Goal: Task Accomplishment & Management: Use online tool/utility

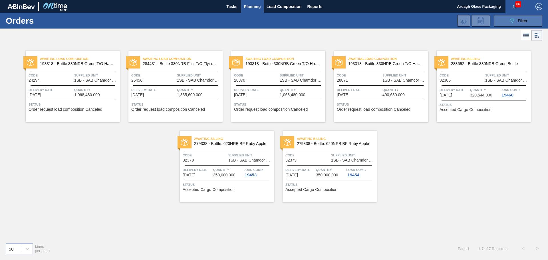
click at [512, 22] on icon "089F7B8B-B2A5-4AFE-B5C0-19BA573D28AC" at bounding box center [511, 20] width 7 height 7
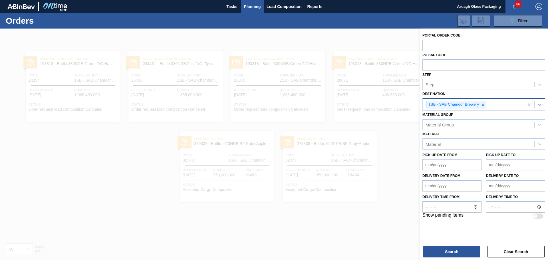
click at [539, 104] on icon at bounding box center [540, 105] width 6 height 6
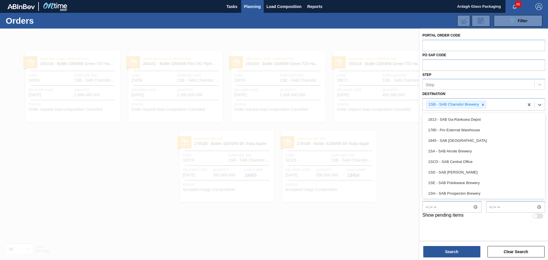
scroll to position [22, 0]
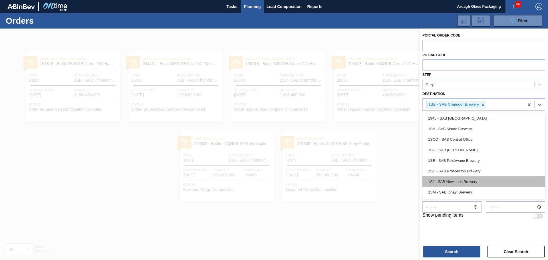
click at [464, 181] on div "1SJ - SAB Newlands Brewery" at bounding box center [483, 181] width 123 height 11
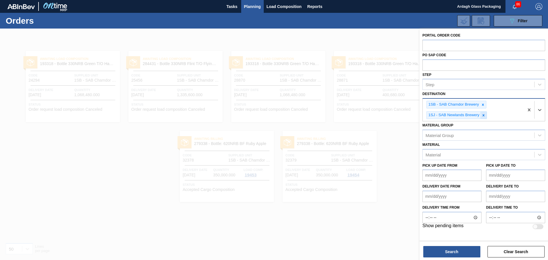
click at [485, 115] on icon at bounding box center [483, 115] width 4 height 4
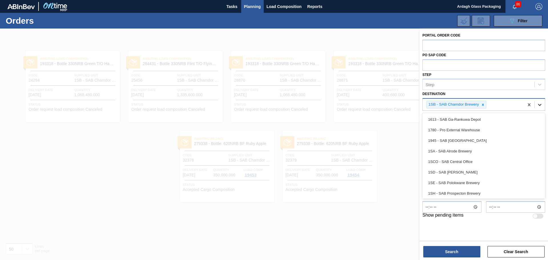
click at [541, 104] on icon at bounding box center [539, 105] width 3 height 2
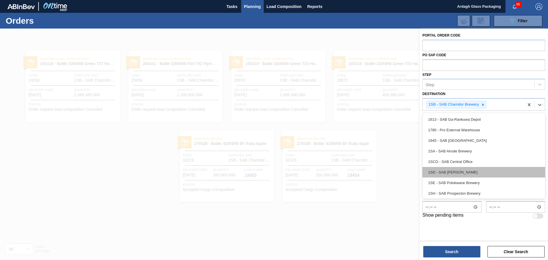
click at [470, 173] on div "1SD - SAB [PERSON_NAME]" at bounding box center [483, 172] width 123 height 11
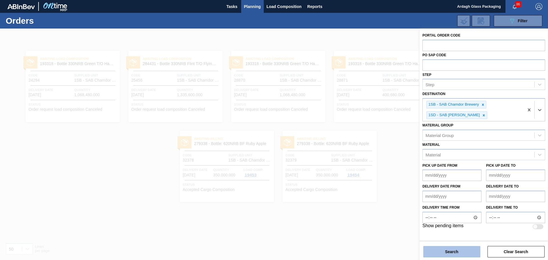
click at [445, 253] on button "Search" at bounding box center [451, 251] width 57 height 11
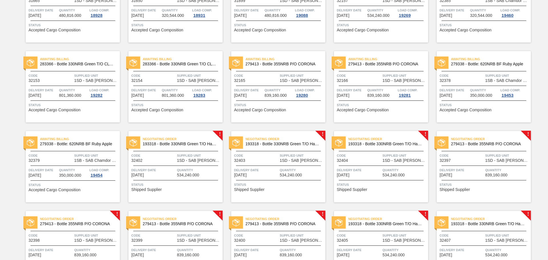
scroll to position [399, 0]
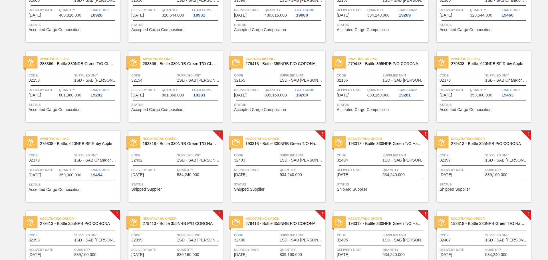
click at [466, 163] on div "Negotiating Order 279413 - Bottle 355NRB P/O CORONA Code 32397 Supplied Unit 1S…" at bounding box center [484, 166] width 94 height 71
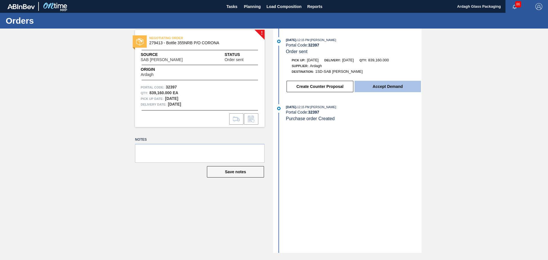
click at [385, 86] on button "Accept Demand" at bounding box center [387, 86] width 66 height 11
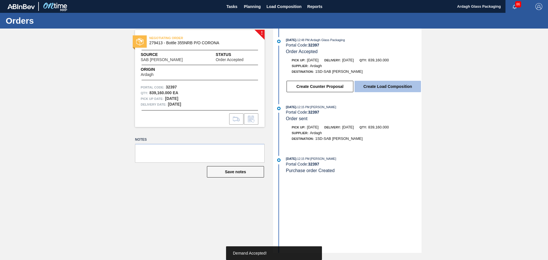
click at [397, 86] on button "Create Load Composition" at bounding box center [387, 86] width 66 height 11
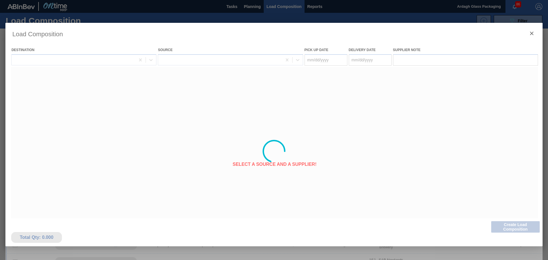
type Date "[DATE]"
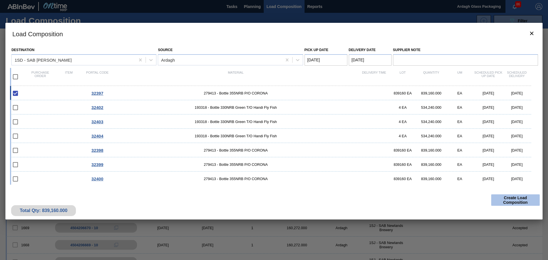
click at [511, 198] on button "Create Load Composition" at bounding box center [515, 199] width 49 height 11
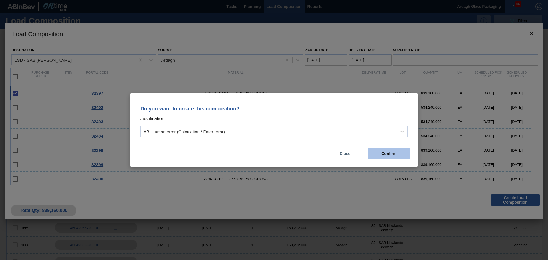
click at [375, 153] on button "Confirm" at bounding box center [388, 153] width 43 height 11
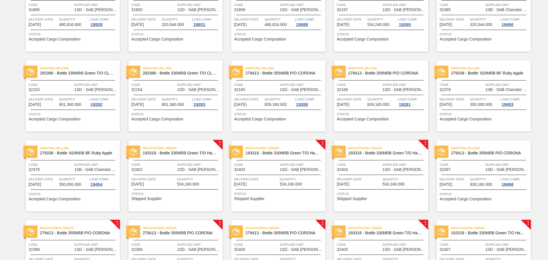
scroll to position [485, 0]
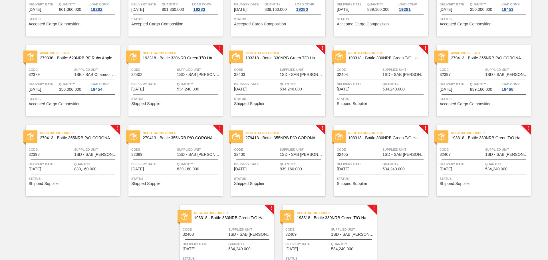
click at [186, 69] on span "Supplied Unit" at bounding box center [199, 70] width 44 height 6
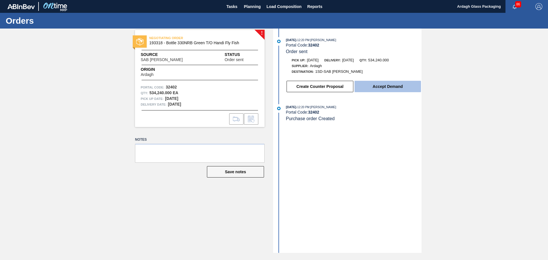
click at [364, 87] on button "Accept Demand" at bounding box center [387, 86] width 66 height 11
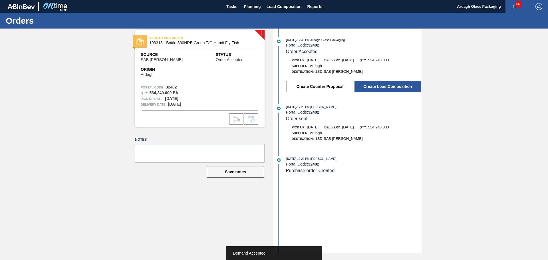
click at [364, 86] on button "Create Load Composition" at bounding box center [387, 86] width 66 height 11
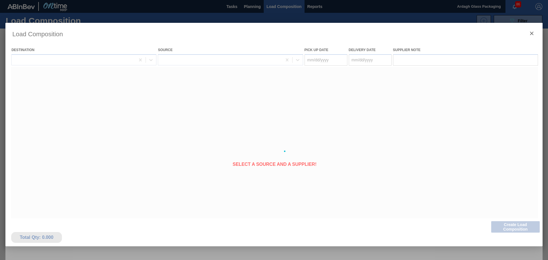
type Date "[DATE]"
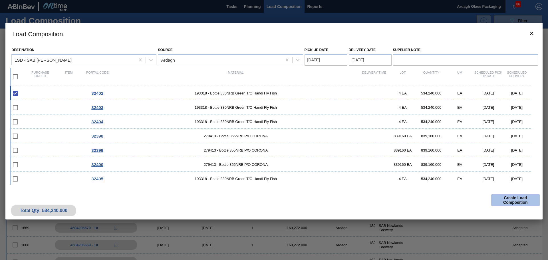
click at [516, 203] on button "Create Load Composition" at bounding box center [515, 199] width 49 height 11
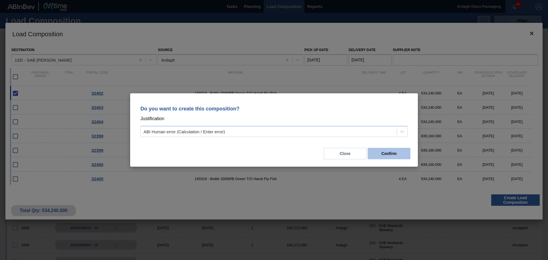
click at [384, 154] on button "Confirm" at bounding box center [388, 153] width 43 height 11
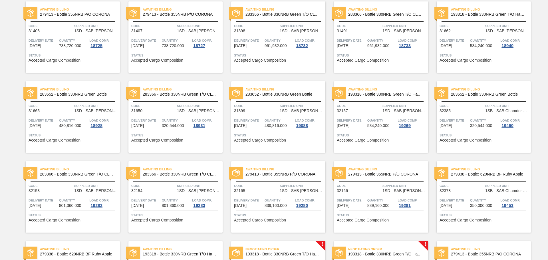
scroll to position [342, 0]
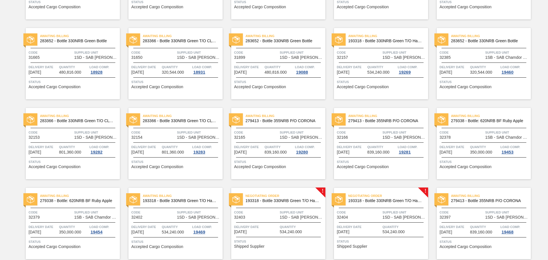
click at [284, 213] on span "Supplied Unit" at bounding box center [302, 212] width 44 height 6
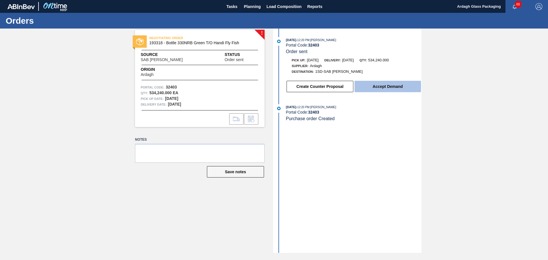
click at [391, 83] on button "Accept Demand" at bounding box center [387, 86] width 66 height 11
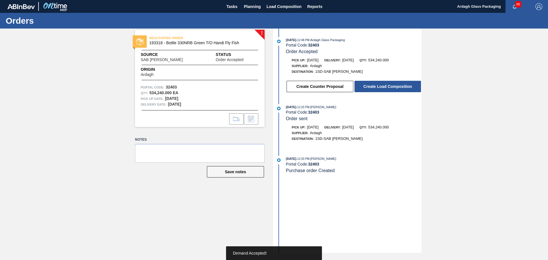
click at [394, 86] on button "Create Load Composition" at bounding box center [387, 86] width 66 height 11
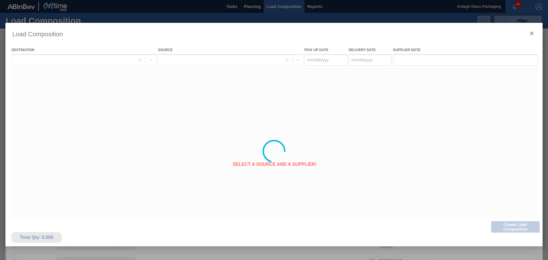
type Date "[DATE]"
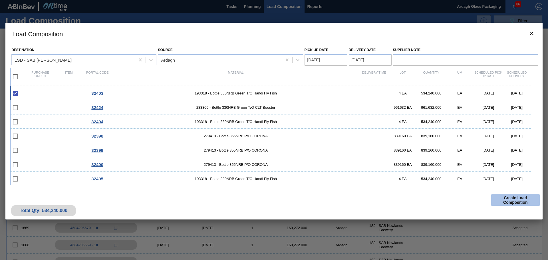
click at [509, 200] on button "Create Load Composition" at bounding box center [515, 199] width 49 height 11
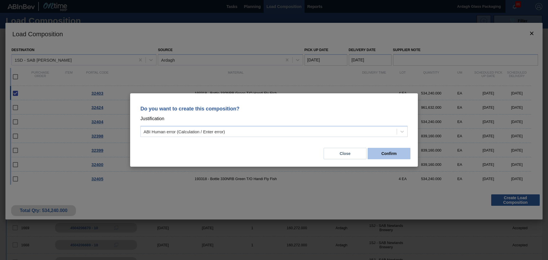
click at [388, 154] on button "Confirm" at bounding box center [388, 153] width 43 height 11
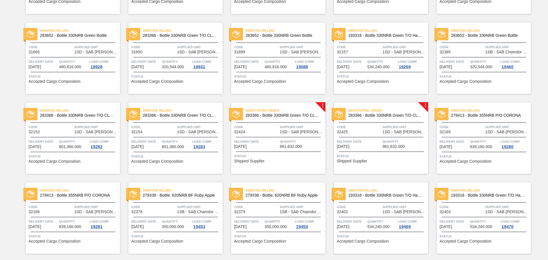
scroll to position [371, 0]
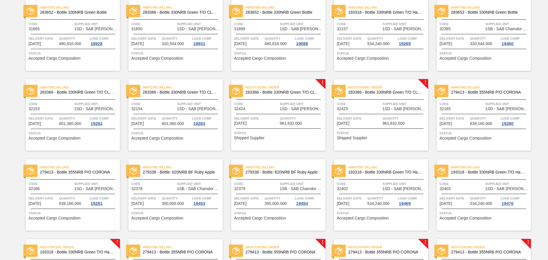
click at [303, 103] on span "Supplied Unit" at bounding box center [302, 104] width 44 height 6
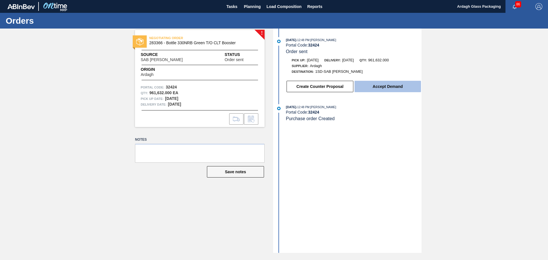
click at [389, 86] on button "Accept Demand" at bounding box center [387, 86] width 66 height 11
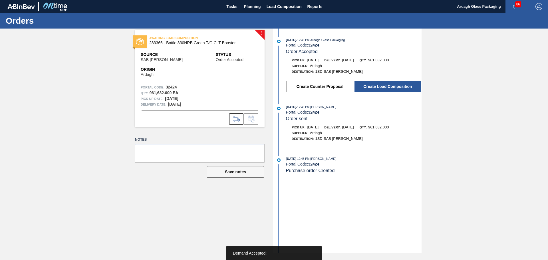
click at [402, 87] on button "Create Load Composition" at bounding box center [387, 86] width 66 height 11
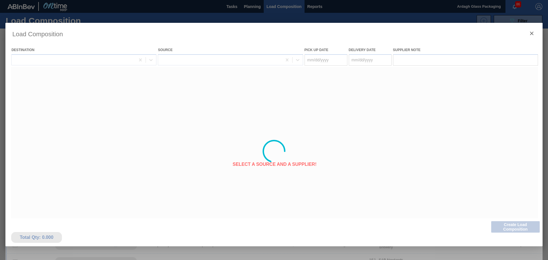
type Date "[DATE]"
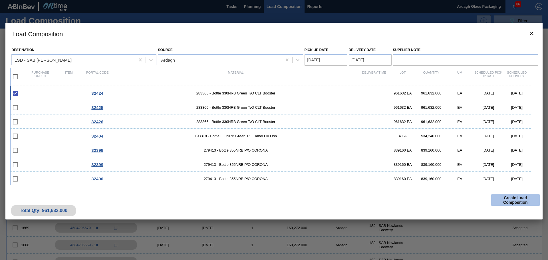
click at [507, 196] on button "Create Load Composition" at bounding box center [515, 199] width 49 height 11
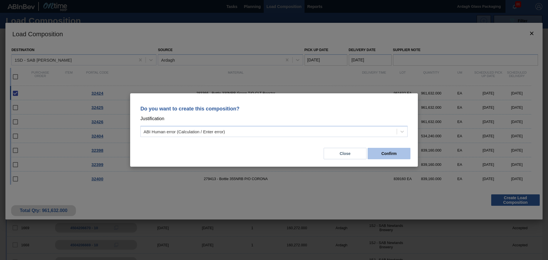
click at [391, 148] on button "Confirm" at bounding box center [388, 153] width 43 height 11
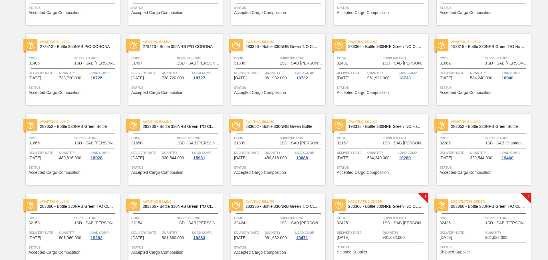
scroll to position [342, 0]
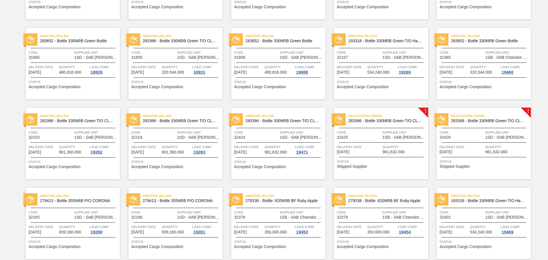
click at [381, 146] on div "Delivery Date [DATE] Quantity 961,632.000" at bounding box center [381, 149] width 94 height 10
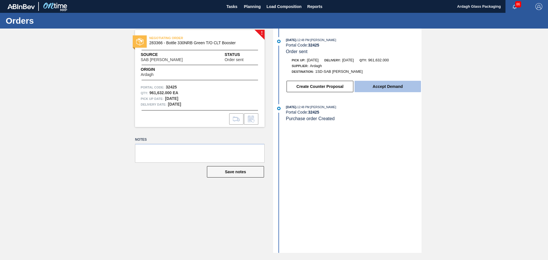
click at [383, 86] on button "Accept Demand" at bounding box center [387, 86] width 66 height 11
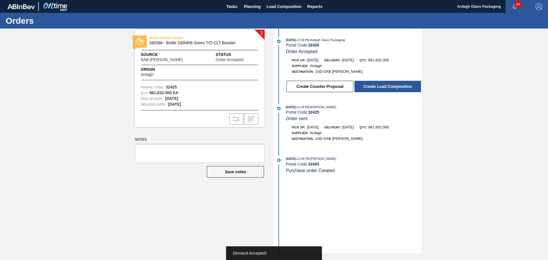
click at [394, 88] on button "Create Load Composition" at bounding box center [387, 86] width 66 height 11
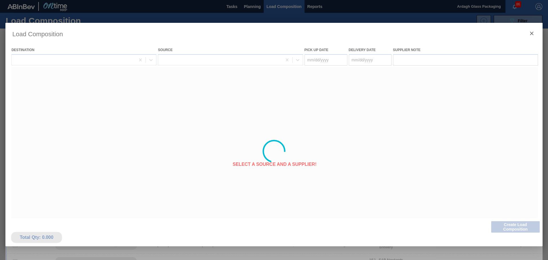
type Date "[DATE]"
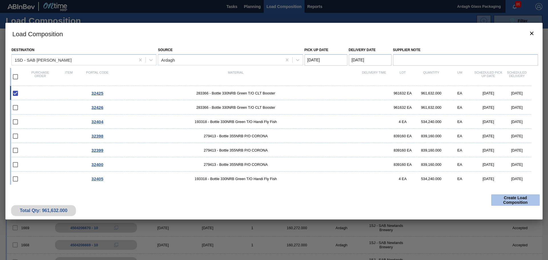
click at [512, 199] on button "Create Load Composition" at bounding box center [515, 199] width 49 height 11
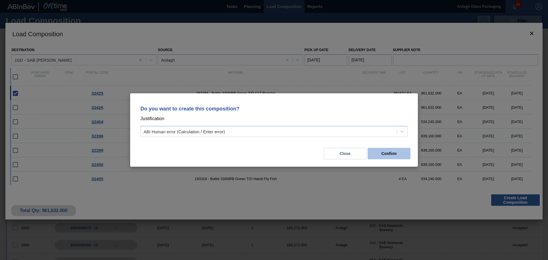
click at [386, 156] on button "Confirm" at bounding box center [388, 153] width 43 height 11
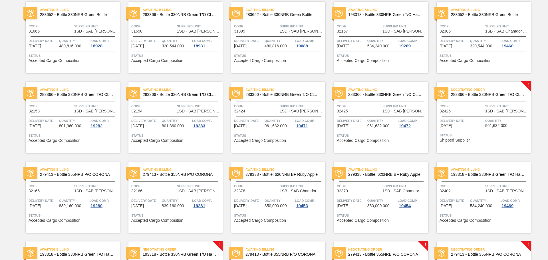
scroll to position [314, 0]
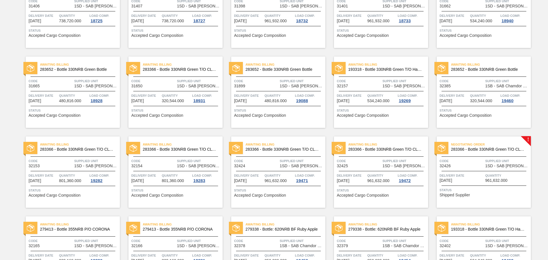
click at [485, 163] on span "Supplied Unit" at bounding box center [507, 161] width 44 height 6
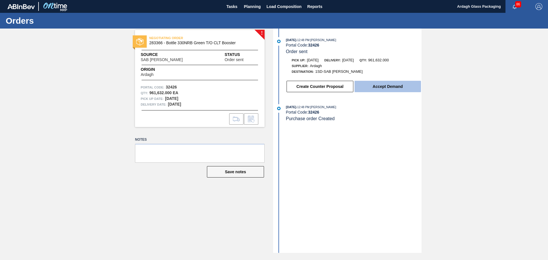
click at [380, 85] on button "Accept Demand" at bounding box center [387, 86] width 66 height 11
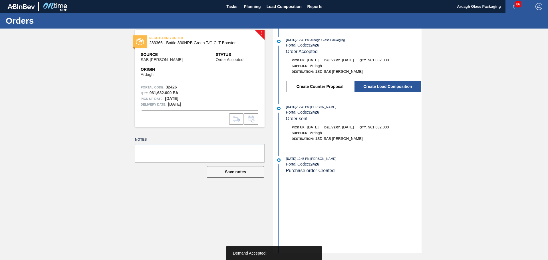
click at [378, 86] on button "Create Load Composition" at bounding box center [387, 86] width 66 height 11
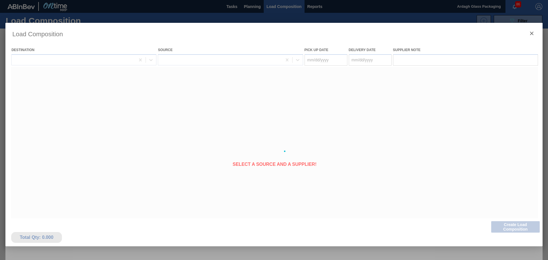
type Date "[DATE]"
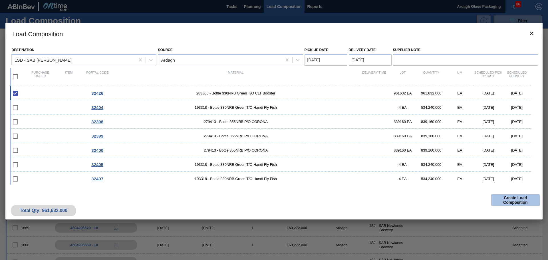
click at [507, 201] on button "Create Load Composition" at bounding box center [515, 199] width 49 height 11
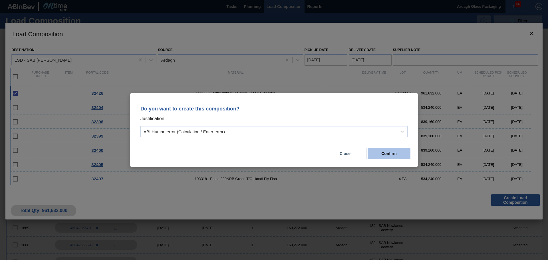
click at [399, 156] on button "Confirm" at bounding box center [388, 153] width 43 height 11
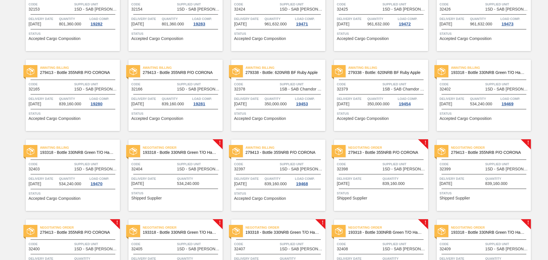
scroll to position [485, 0]
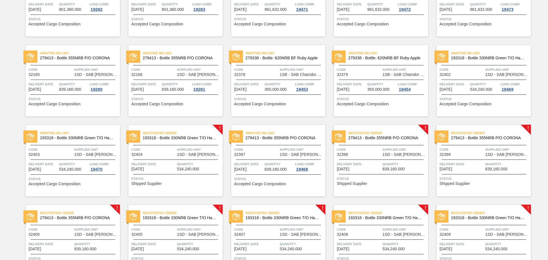
click at [196, 154] on span "1SD - SAB [PERSON_NAME]" at bounding box center [199, 154] width 44 height 4
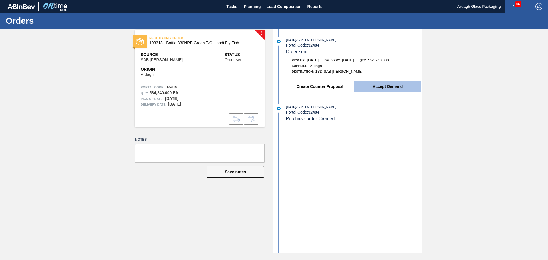
click at [391, 84] on button "Accept Demand" at bounding box center [387, 86] width 66 height 11
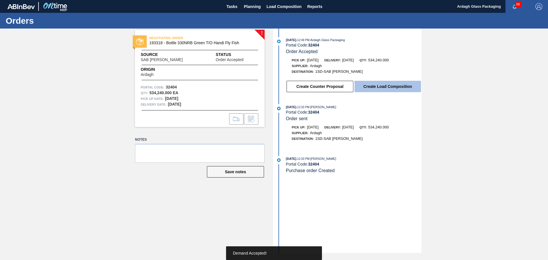
click at [392, 90] on button "Create Load Composition" at bounding box center [387, 86] width 66 height 11
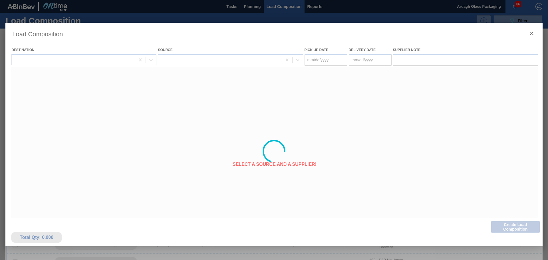
type Date "[DATE]"
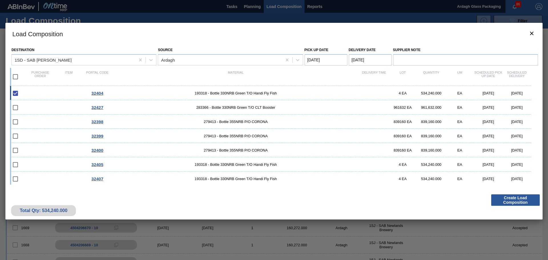
click at [511, 225] on div "Load Composition Destination 1SD - [GEOGRAPHIC_DATA] Rosslyn Brewery Source Ard…" at bounding box center [273, 151] width 537 height 257
click at [509, 194] on button "Create Load Composition" at bounding box center [515, 199] width 49 height 11
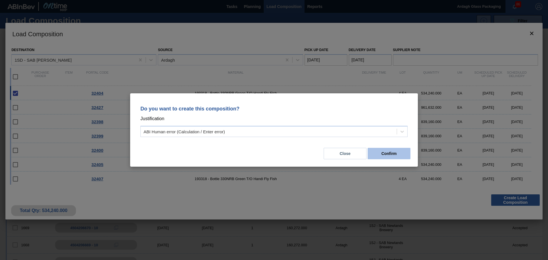
click at [407, 157] on button "Confirm" at bounding box center [388, 153] width 43 height 11
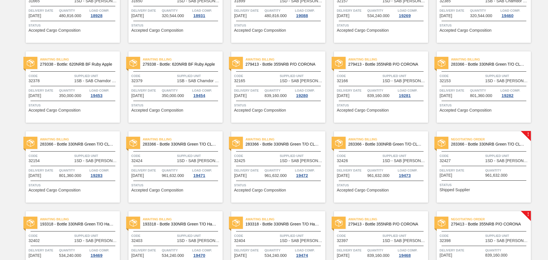
scroll to position [399, 0]
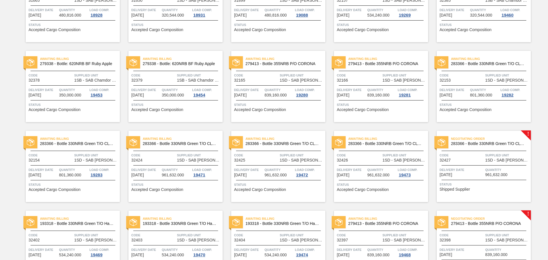
click at [431, 195] on link "! Negotiating Order 283366 - Bottle 330NRB Green T/O CLT Booster Code 32427 Sup…" at bounding box center [479, 166] width 103 height 71
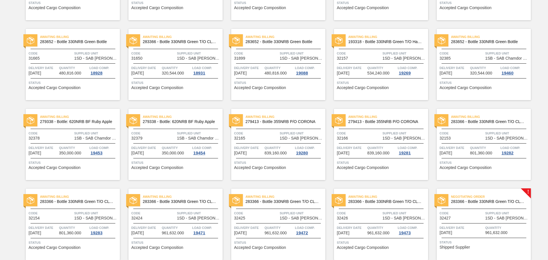
scroll to position [342, 0]
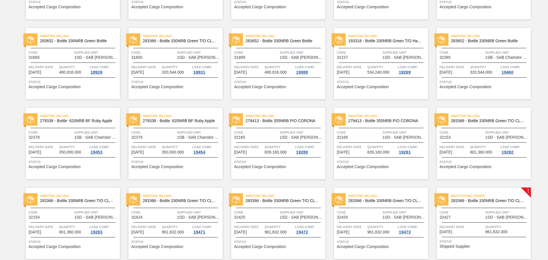
click at [499, 208] on div "Negotiating Order 283366 - Bottle 330NRB Green T/O CLT Booster Code 32427 Suppl…" at bounding box center [484, 223] width 94 height 71
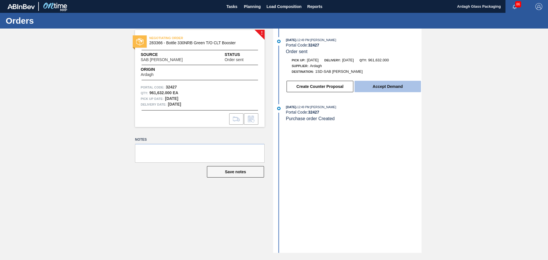
click at [392, 90] on button "Accept Demand" at bounding box center [387, 86] width 66 height 11
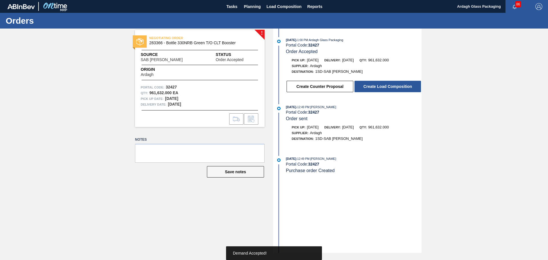
click at [389, 87] on button "Create Load Composition" at bounding box center [387, 86] width 66 height 11
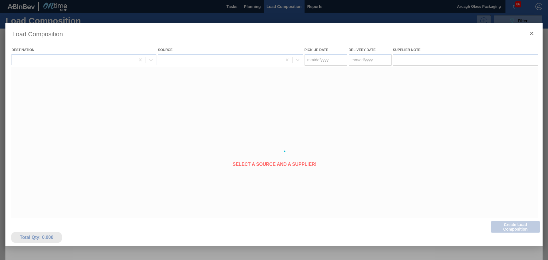
type Date "[DATE]"
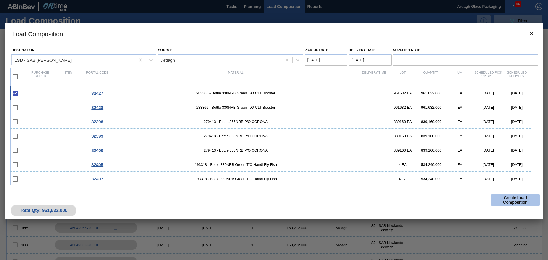
click at [511, 200] on button "Create Load Composition" at bounding box center [515, 199] width 49 height 11
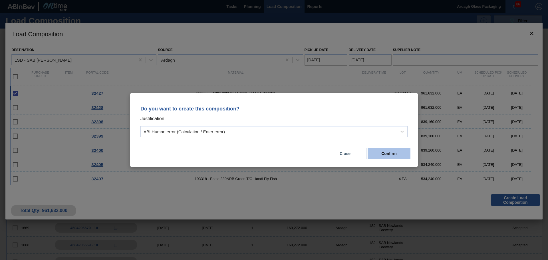
click at [391, 153] on button "Confirm" at bounding box center [388, 153] width 43 height 11
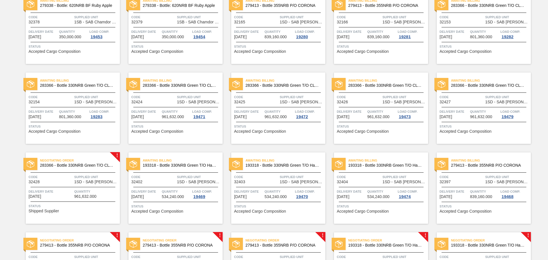
scroll to position [514, 0]
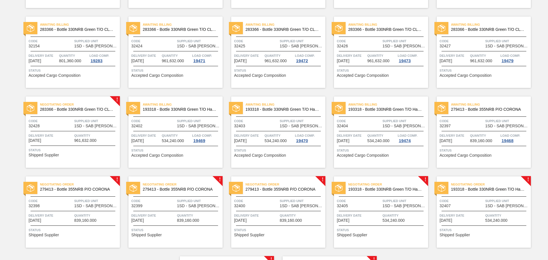
click at [102, 114] on div "Negotiating Order 283366 - Bottle 330NRB Green T/O CLT Booster Code 32428 Suppl…" at bounding box center [73, 131] width 94 height 71
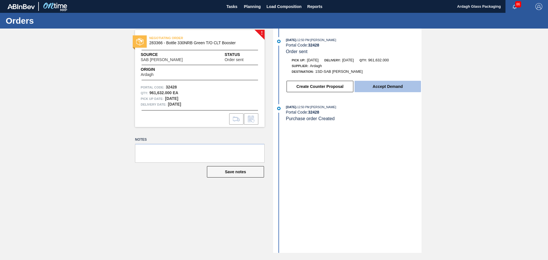
click at [372, 82] on button "Accept Demand" at bounding box center [387, 86] width 66 height 11
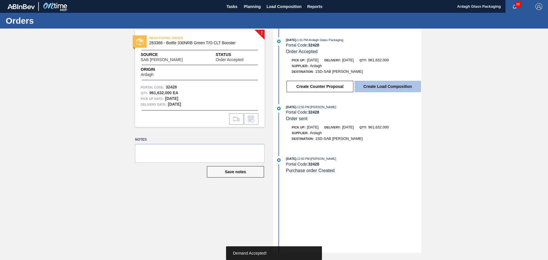
click at [375, 88] on button "Create Load Composition" at bounding box center [387, 86] width 66 height 11
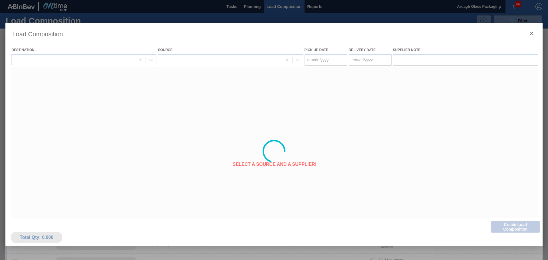
type Date "[DATE]"
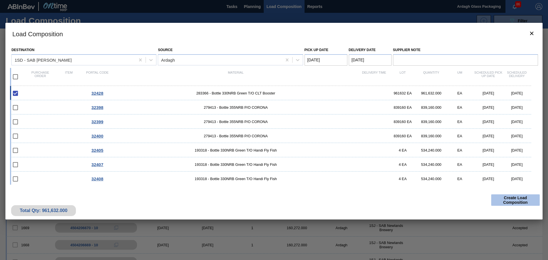
click at [508, 197] on button "Create Load Composition" at bounding box center [515, 199] width 49 height 11
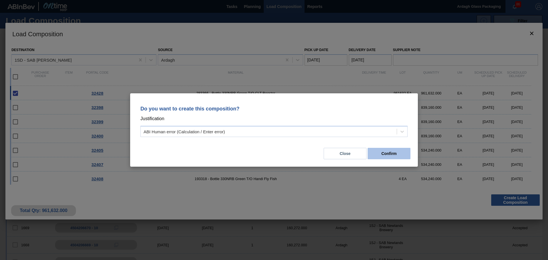
click at [391, 152] on button "Confirm" at bounding box center [388, 153] width 43 height 11
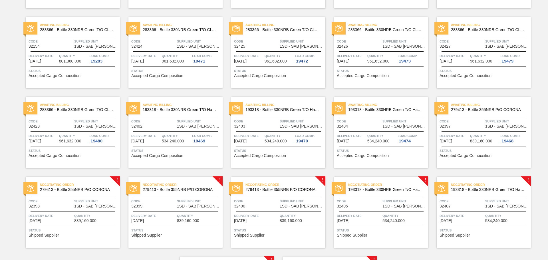
scroll to position [514, 0]
click at [120, 206] on link "! Negotiating Order 279413 - Bottle 355NRB P/O CORONA Code 32399 Supplied Unit …" at bounding box center [171, 211] width 103 height 71
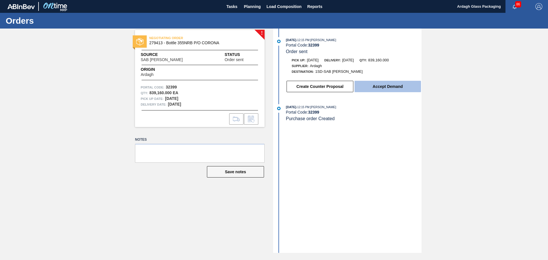
click at [383, 88] on button "Accept Demand" at bounding box center [387, 86] width 66 height 11
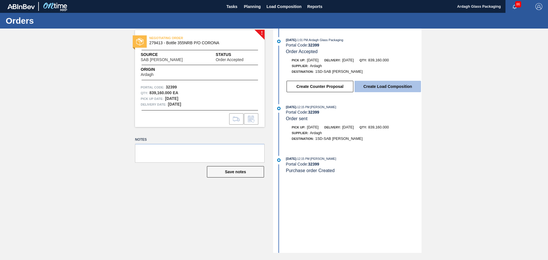
click at [385, 86] on button "Create Load Composition" at bounding box center [387, 86] width 66 height 11
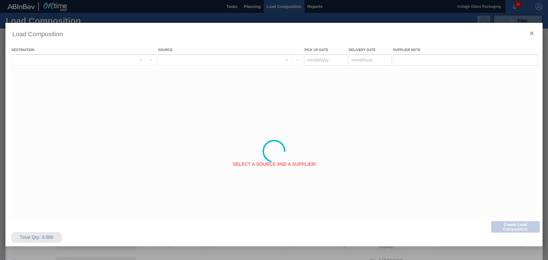
type Date "[DATE]"
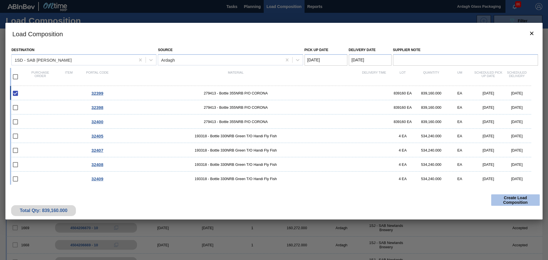
click at [530, 199] on button "Create Load Composition" at bounding box center [515, 199] width 49 height 11
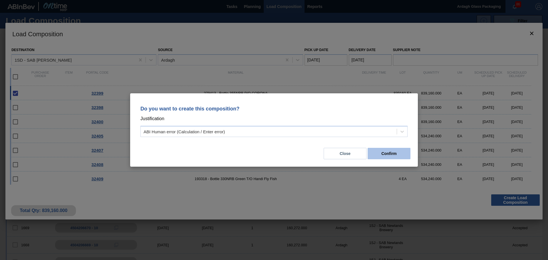
click at [389, 152] on button "Confirm" at bounding box center [388, 153] width 43 height 11
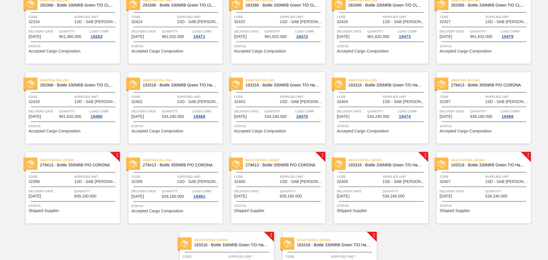
scroll to position [542, 0]
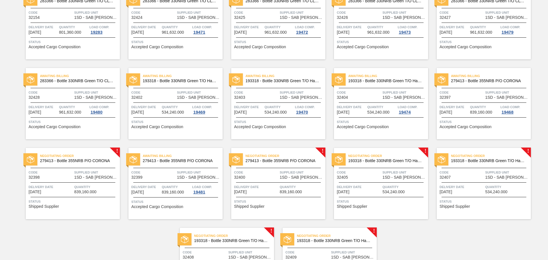
click at [88, 176] on span "1SD - SAB [PERSON_NAME]" at bounding box center [96, 177] width 44 height 4
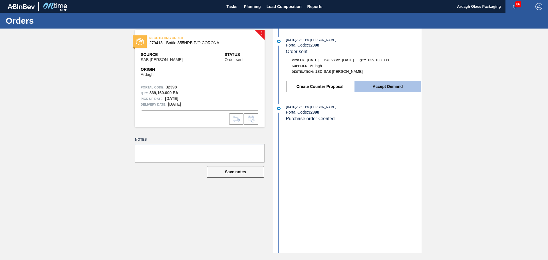
click at [382, 86] on button "Accept Demand" at bounding box center [387, 86] width 66 height 11
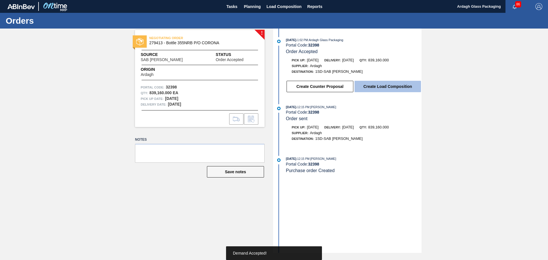
click at [397, 86] on button "Create Load Composition" at bounding box center [387, 86] width 66 height 11
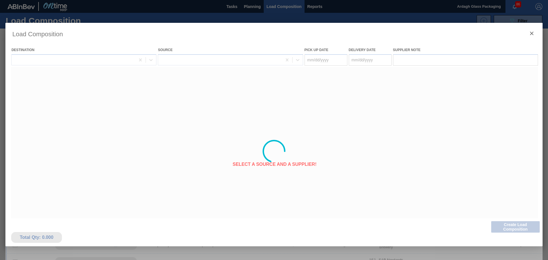
type Date "[DATE]"
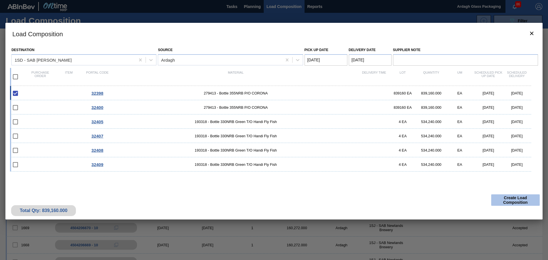
click at [514, 199] on button "Create Load Composition" at bounding box center [515, 199] width 49 height 11
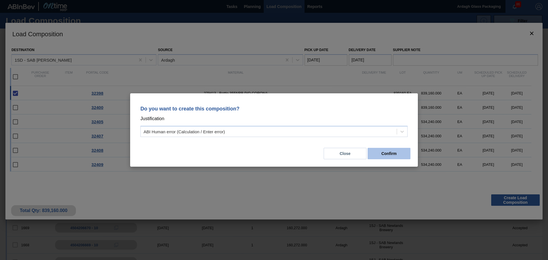
click at [382, 159] on button "Confirm" at bounding box center [388, 153] width 43 height 11
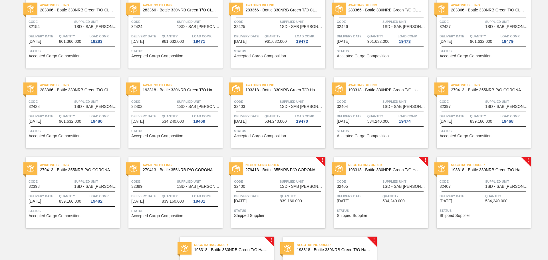
scroll to position [599, 0]
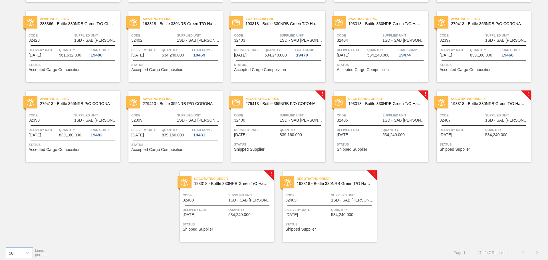
click at [286, 124] on div "Negotiating Order 279413 - Bottle 355NRB P/O CORONA Code 32400 Supplied Unit 1S…" at bounding box center [278, 126] width 94 height 71
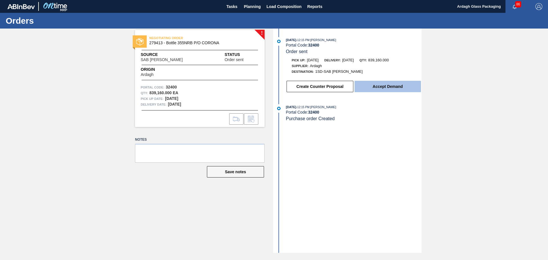
click at [380, 86] on button "Accept Demand" at bounding box center [387, 86] width 66 height 11
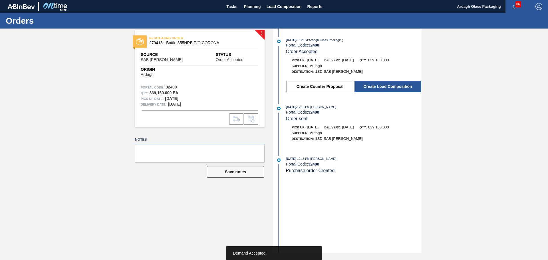
click at [380, 86] on button "Create Load Composition" at bounding box center [387, 86] width 66 height 11
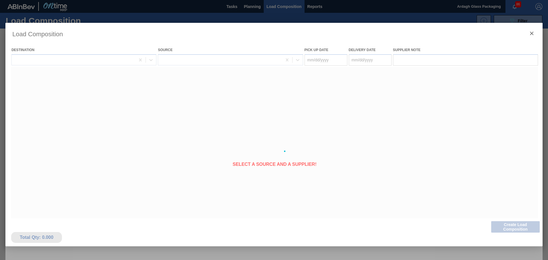
type Date "[DATE]"
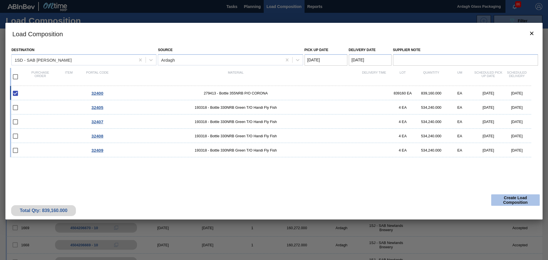
click at [520, 197] on button "Create Load Composition" at bounding box center [515, 199] width 49 height 11
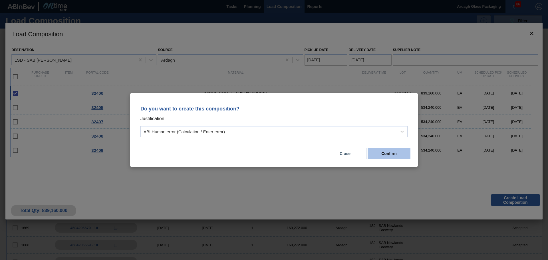
click at [387, 152] on button "Confirm" at bounding box center [388, 153] width 43 height 11
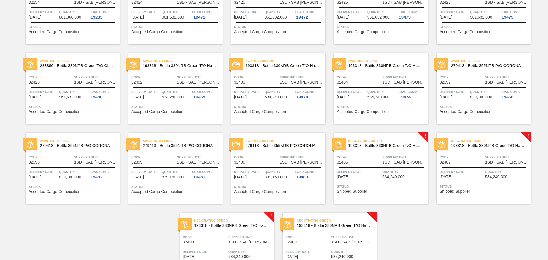
scroll to position [599, 0]
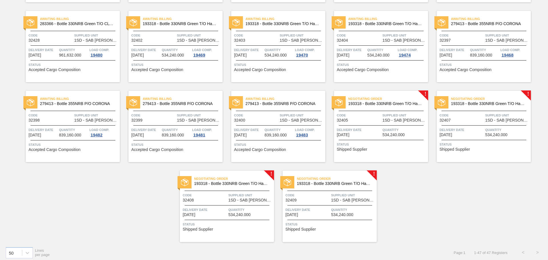
click at [423, 100] on span "Negotiating Order" at bounding box center [388, 99] width 80 height 6
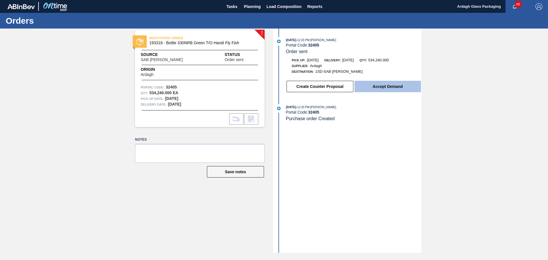
click at [396, 87] on button "Accept Demand" at bounding box center [387, 86] width 66 height 11
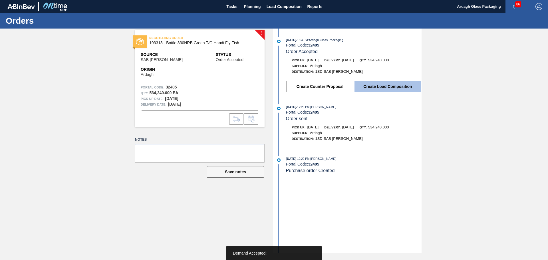
click at [395, 86] on button "Create Load Composition" at bounding box center [387, 86] width 66 height 11
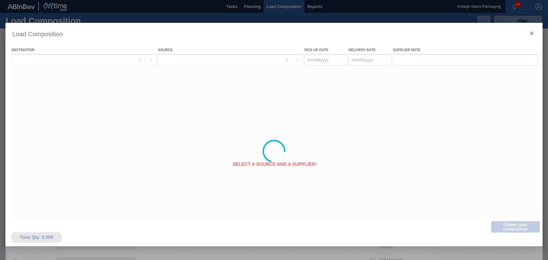
type Date "[DATE]"
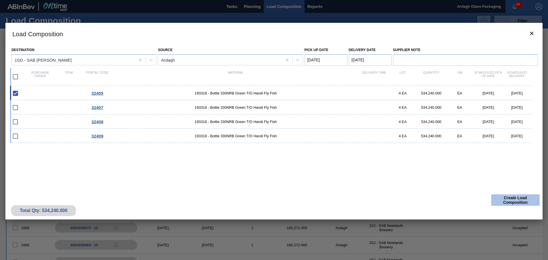
click at [505, 200] on button "Create Load Composition" at bounding box center [515, 199] width 49 height 11
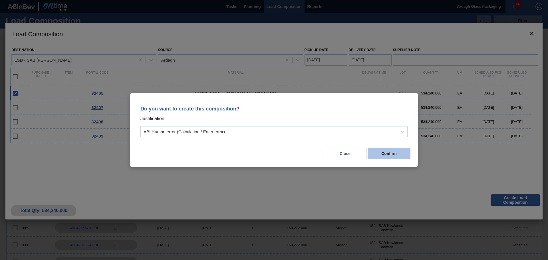
click at [392, 154] on button "Confirm" at bounding box center [388, 153] width 43 height 11
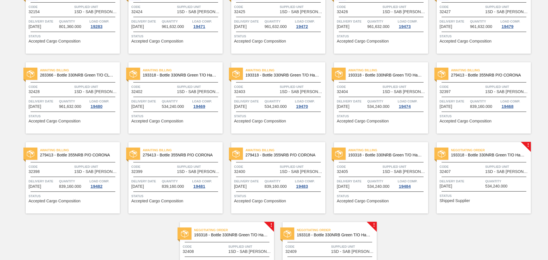
scroll to position [571, 0]
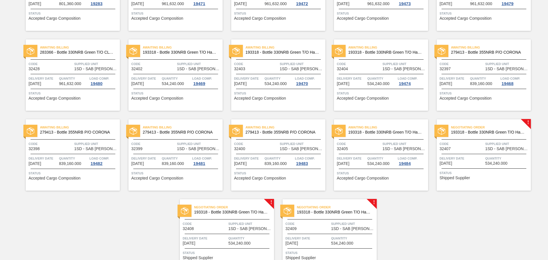
click at [458, 143] on span "Code" at bounding box center [461, 144] width 44 height 6
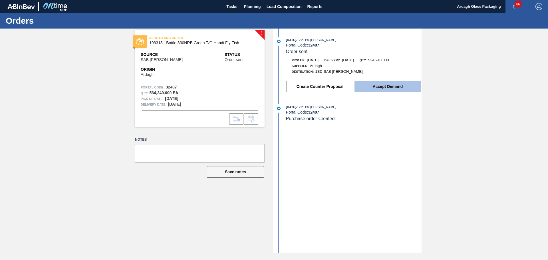
click at [373, 87] on button "Accept Demand" at bounding box center [387, 86] width 66 height 11
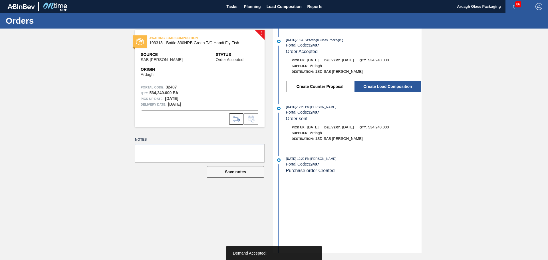
click at [373, 87] on button "Create Load Composition" at bounding box center [387, 86] width 66 height 11
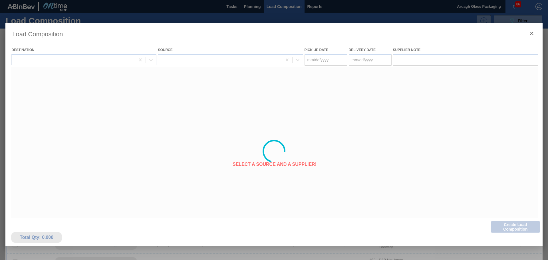
type Date "[DATE]"
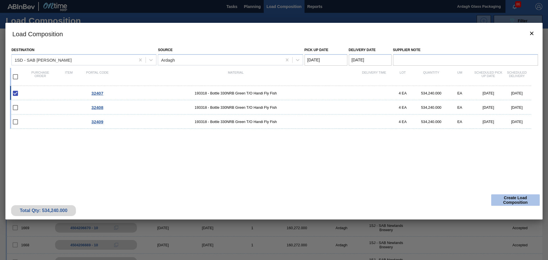
click at [513, 201] on button "Create Load Composition" at bounding box center [515, 199] width 49 height 11
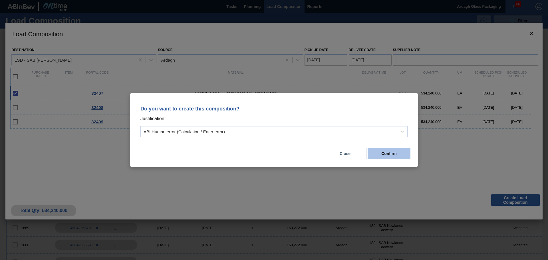
click at [380, 155] on button "Confirm" at bounding box center [388, 153] width 43 height 11
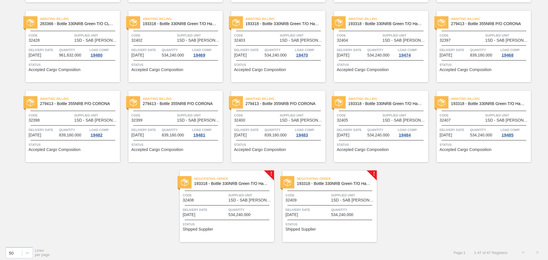
scroll to position [602, 0]
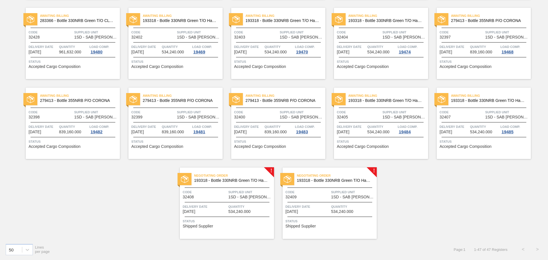
click at [233, 194] on span "Supplied Unit" at bounding box center [250, 192] width 44 height 6
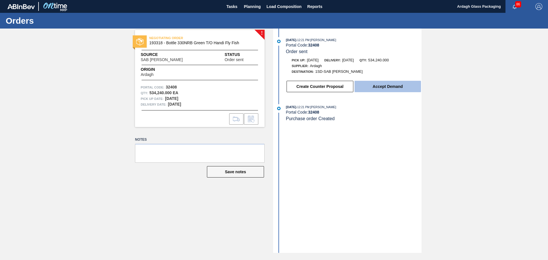
click at [387, 87] on button "Accept Demand" at bounding box center [387, 86] width 66 height 11
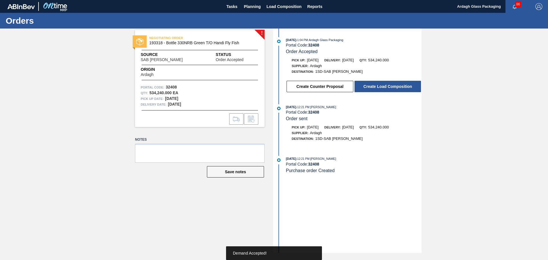
click at [385, 86] on button "Create Load Composition" at bounding box center [387, 86] width 66 height 11
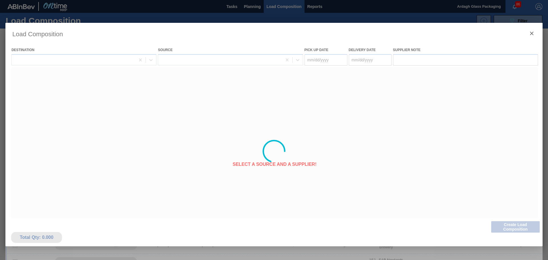
type Date "[DATE]"
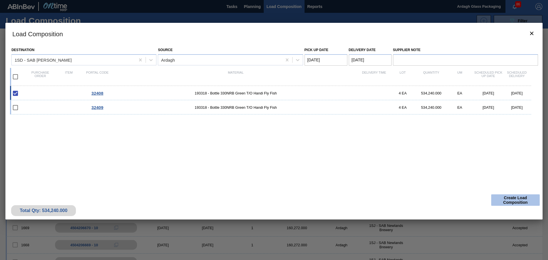
click at [516, 200] on button "Create Load Composition" at bounding box center [515, 199] width 49 height 11
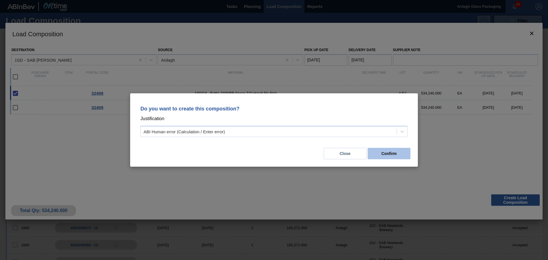
click at [380, 154] on button "Confirm" at bounding box center [388, 153] width 43 height 11
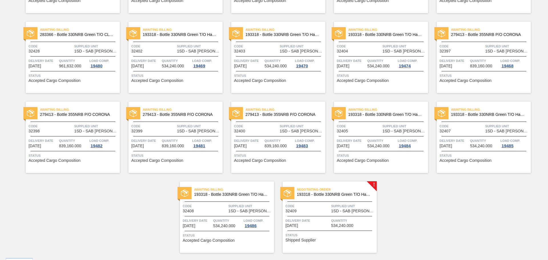
scroll to position [602, 0]
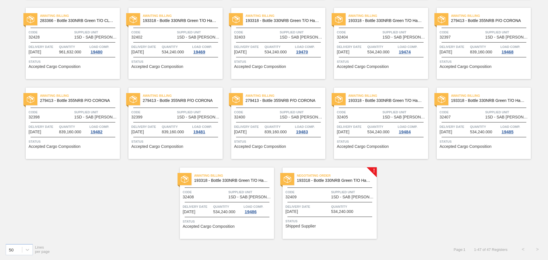
click at [327, 191] on span "Code" at bounding box center [307, 192] width 44 height 6
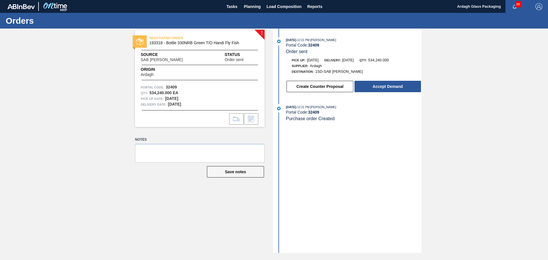
click at [342, 85] on button "Create Counter Proposal" at bounding box center [319, 86] width 67 height 11
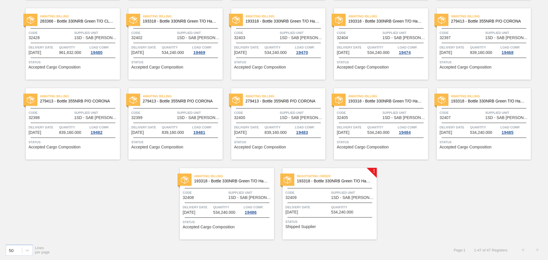
scroll to position [602, 0]
click at [341, 209] on span "Quantity" at bounding box center [353, 207] width 44 height 6
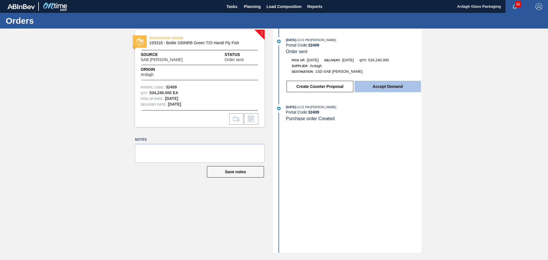
click at [384, 84] on button "Accept Demand" at bounding box center [387, 86] width 66 height 11
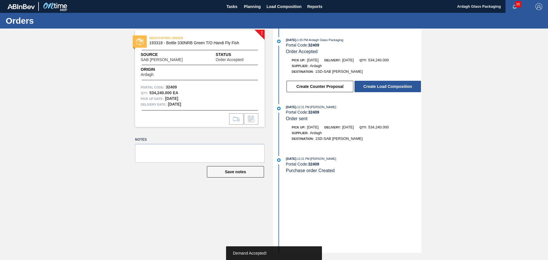
click at [385, 85] on button "Create Load Composition" at bounding box center [387, 86] width 66 height 11
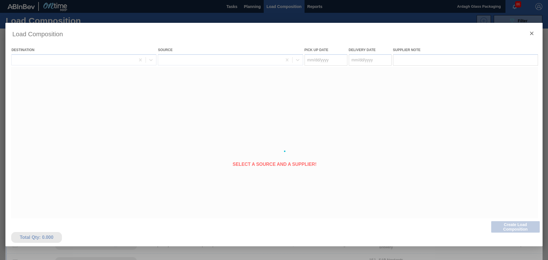
type Date "[DATE]"
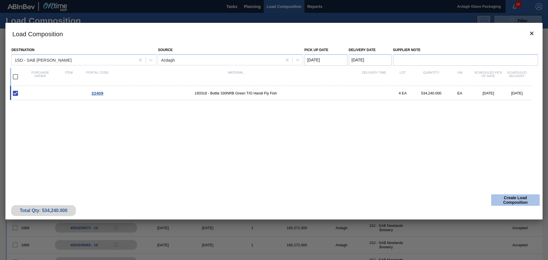
click at [520, 198] on button "Create Load Composition" at bounding box center [515, 199] width 49 height 11
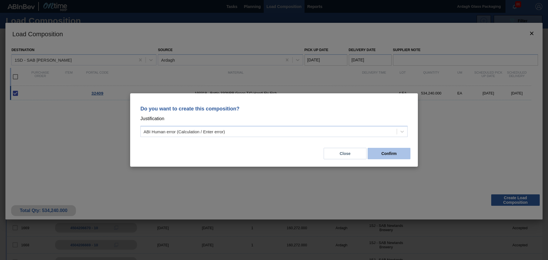
click at [400, 153] on button "Confirm" at bounding box center [388, 153] width 43 height 11
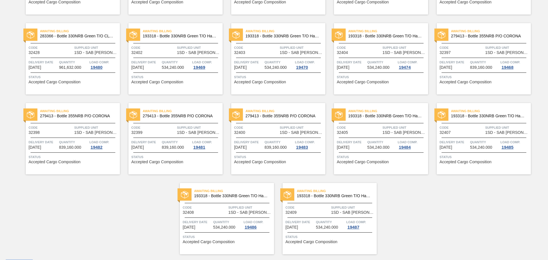
scroll to position [602, 0]
